Goal: Browse casually: Explore the website without a specific task or goal

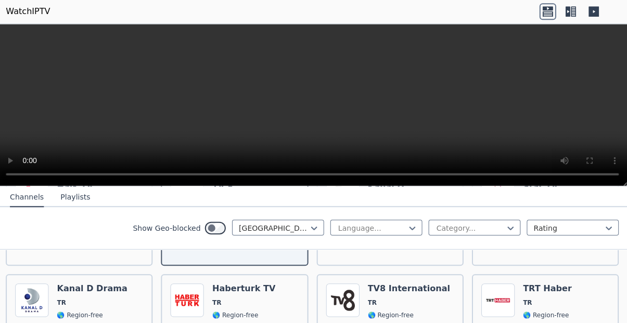
scroll to position [303, 0]
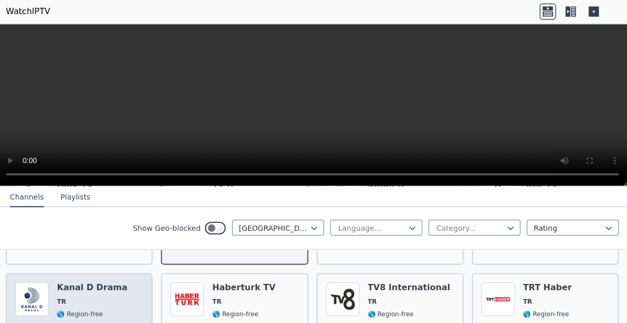
click at [66, 297] on span "TR" at bounding box center [63, 301] width 9 height 8
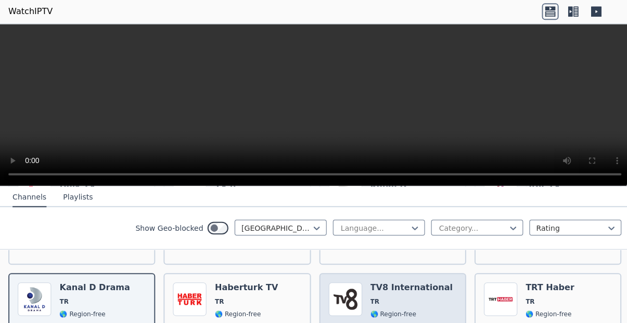
click at [373, 297] on span "TR" at bounding box center [373, 301] width 9 height 8
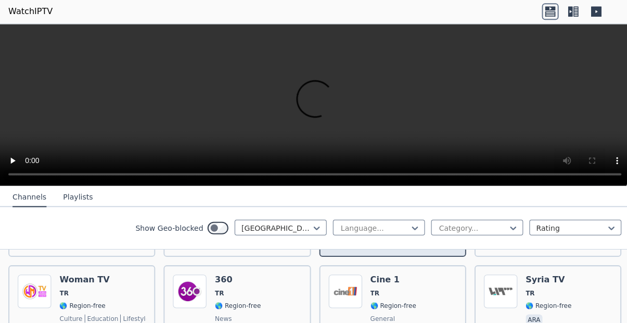
scroll to position [413, 0]
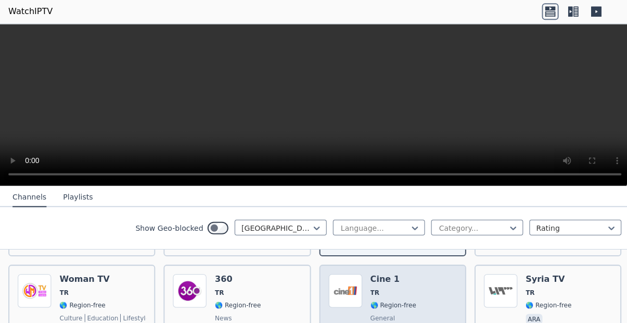
click at [350, 282] on img at bounding box center [343, 290] width 33 height 33
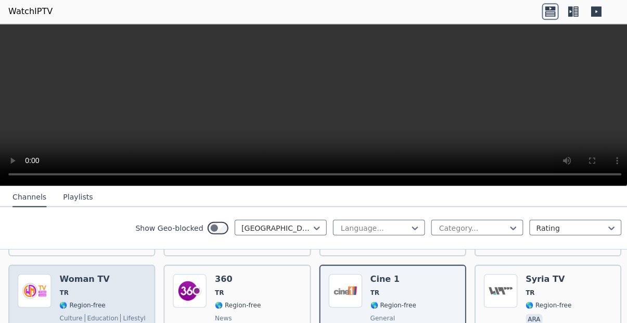
click at [52, 285] on div "Popularity 106 Woman TV TR 🌎 Region-free culture education lifestyle tur" at bounding box center [82, 311] width 128 height 75
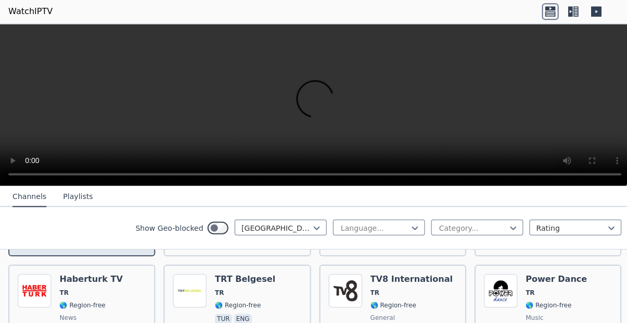
scroll to position [516, 0]
click at [40, 291] on img at bounding box center [34, 289] width 33 height 33
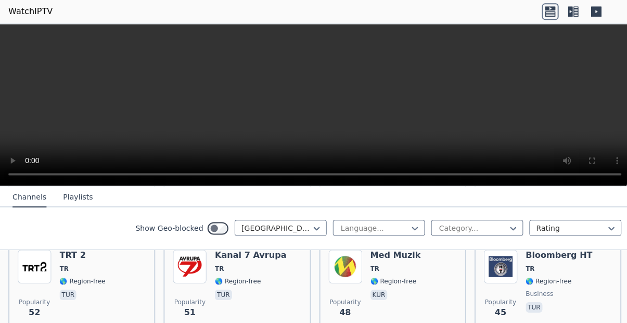
scroll to position [848, 0]
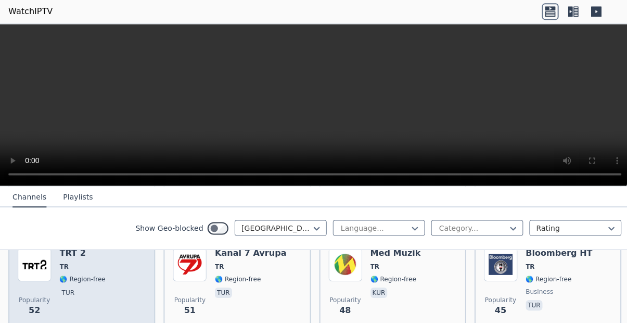
click at [32, 289] on span "Popularity 52" at bounding box center [34, 305] width 33 height 33
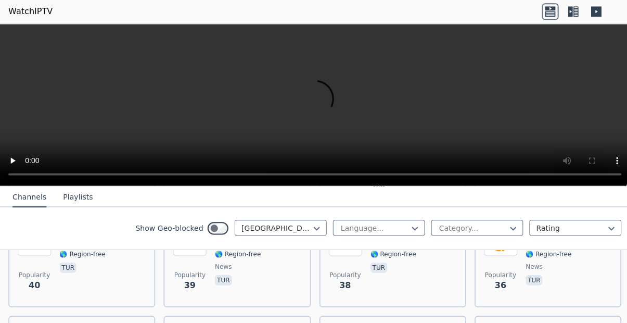
scroll to position [1079, 0]
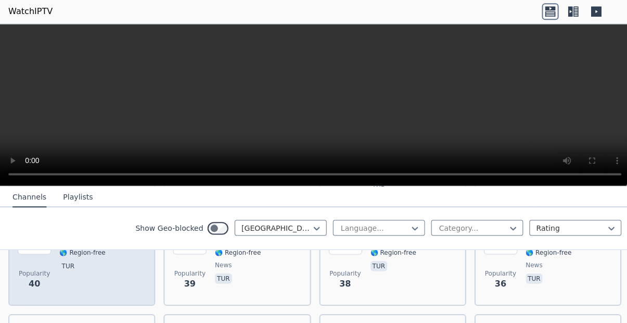
click at [39, 277] on span "40" at bounding box center [34, 283] width 11 height 12
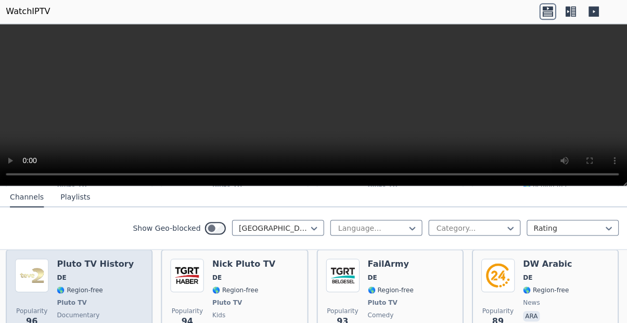
scroll to position [1103, 0]
